Goal: Task Accomplishment & Management: Complete application form

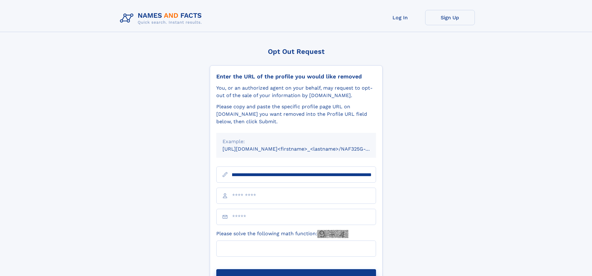
scroll to position [0, 80]
type input "**********"
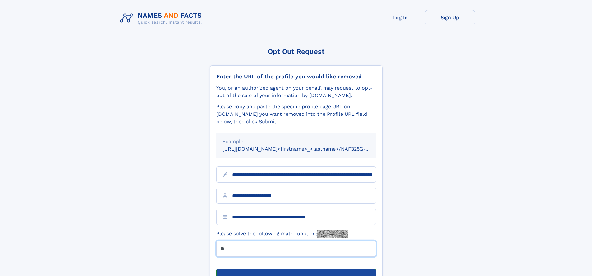
type input "**"
click at [296, 269] on button "Submit Opt Out Request" at bounding box center [296, 279] width 160 height 20
